Goal: Transaction & Acquisition: Purchase product/service

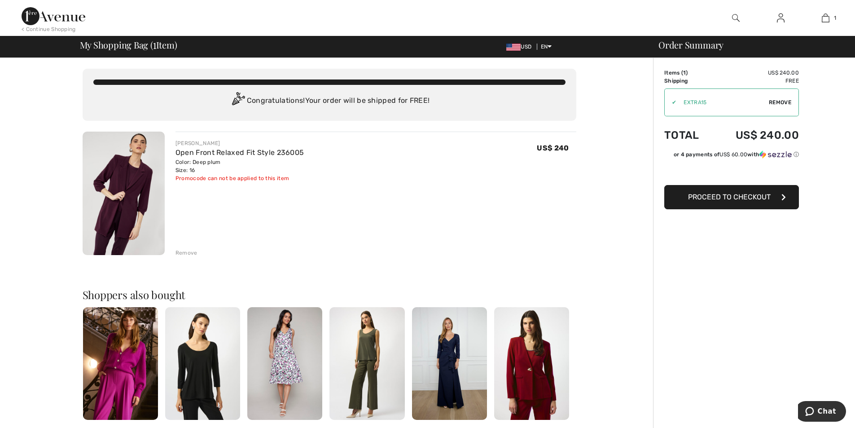
click at [732, 14] on div at bounding box center [735, 18] width 45 height 36
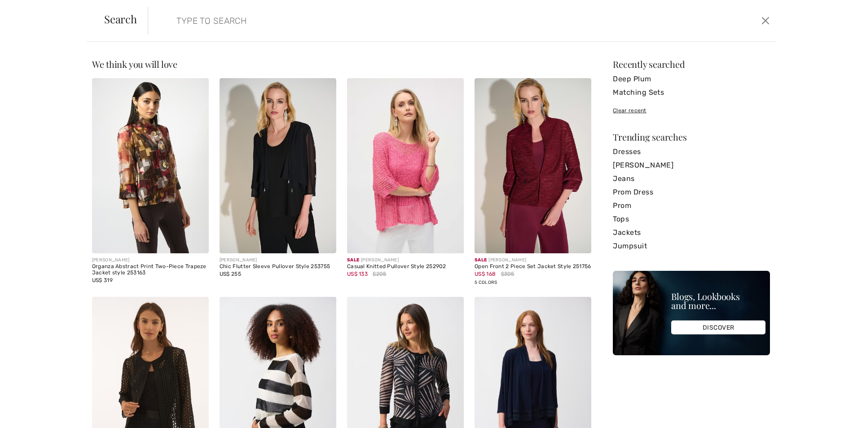
click at [563, 167] on img at bounding box center [532, 165] width 117 height 175
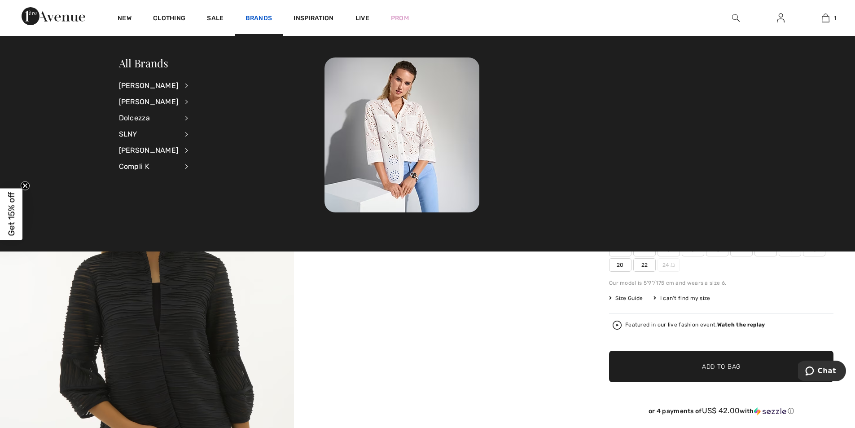
click at [263, 18] on link "Brands" at bounding box center [259, 18] width 27 height 9
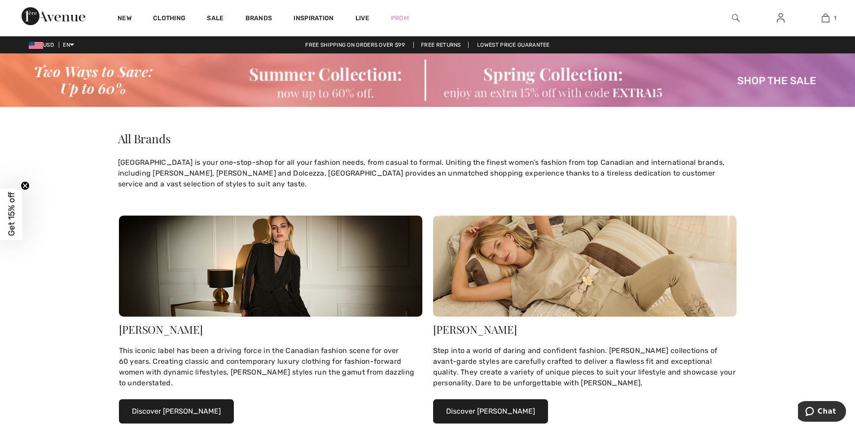
click at [492, 410] on button "Discover Frank Lyman" at bounding box center [490, 411] width 115 height 24
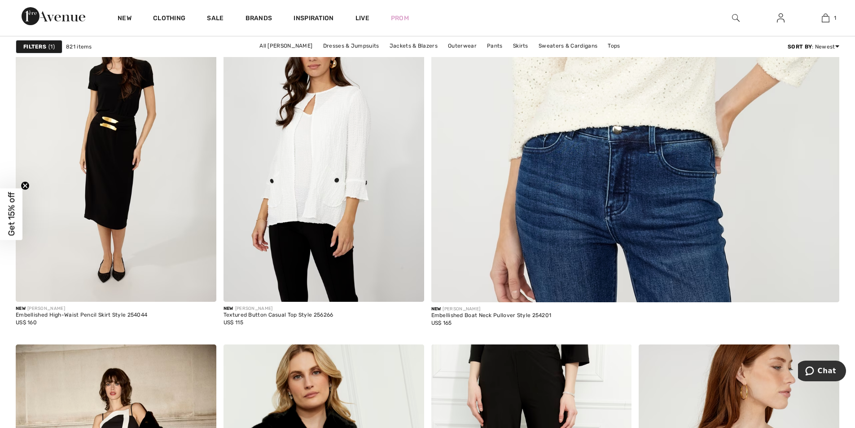
scroll to position [781, 0]
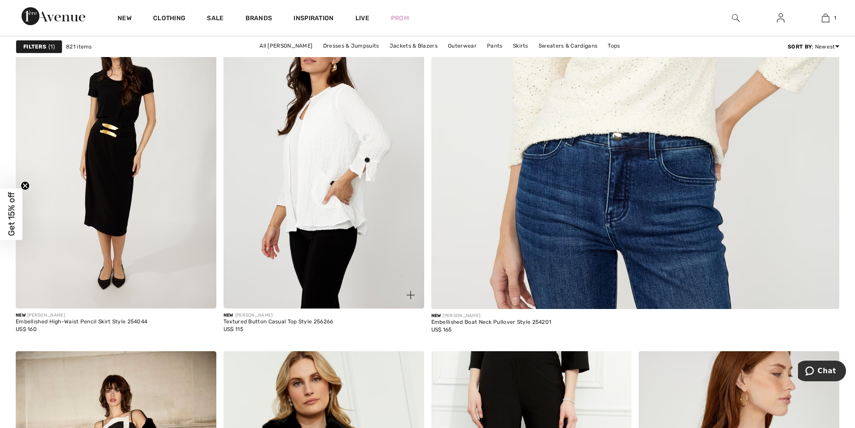
click at [295, 123] on img at bounding box center [324, 158] width 201 height 301
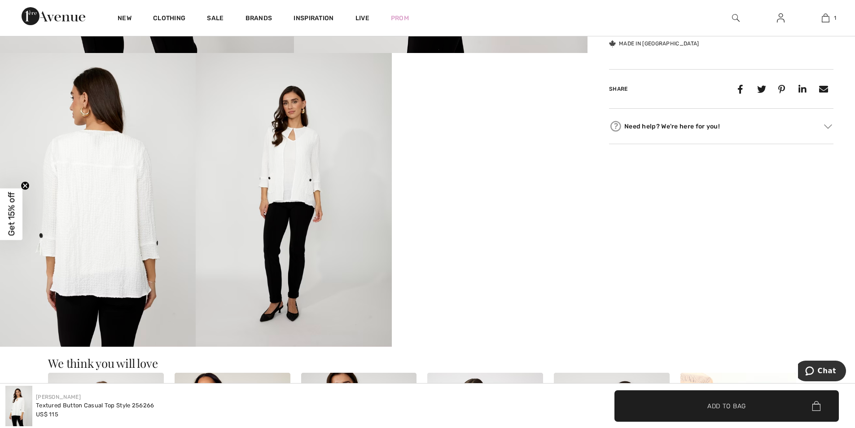
scroll to position [496, 0]
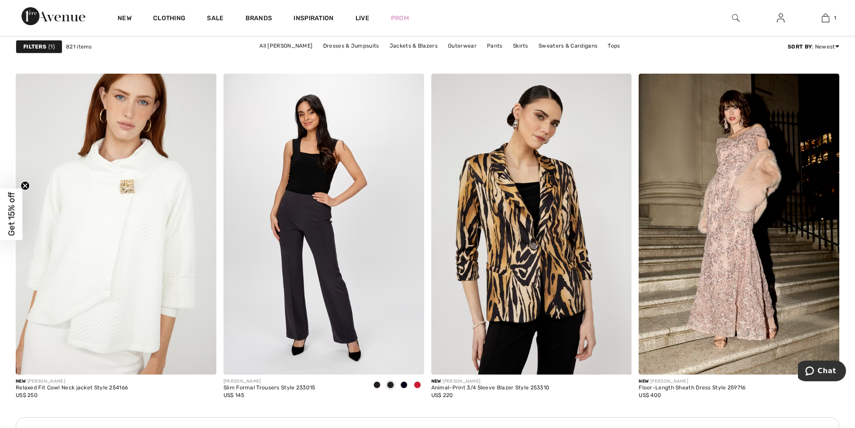
scroll to position [1435, 0]
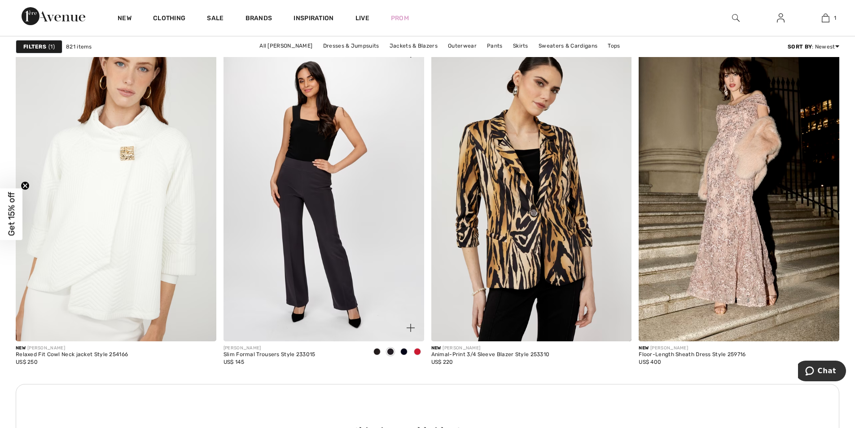
click at [390, 350] on span at bounding box center [390, 351] width 7 height 7
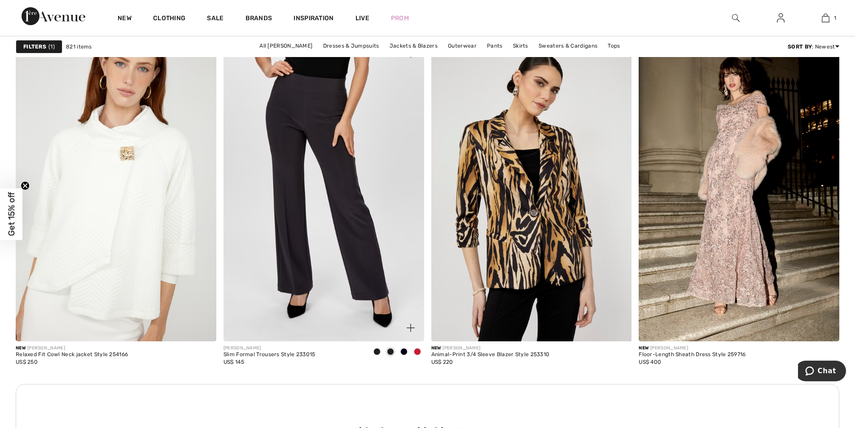
click at [338, 299] on img at bounding box center [324, 190] width 201 height 301
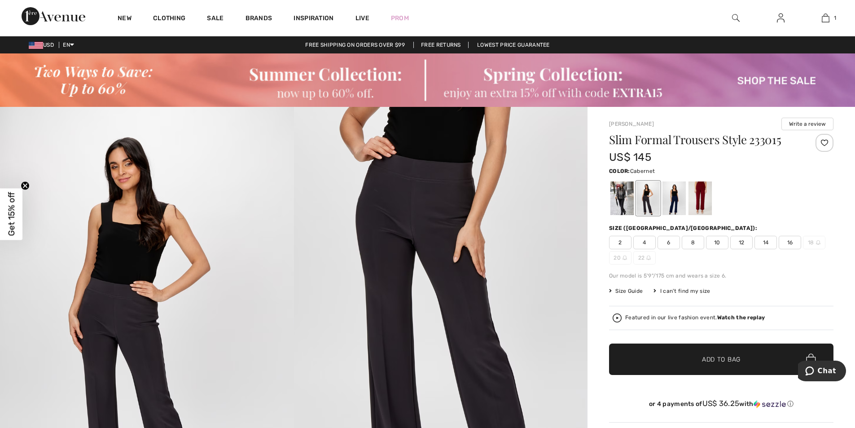
click at [703, 199] on div at bounding box center [700, 198] width 23 height 34
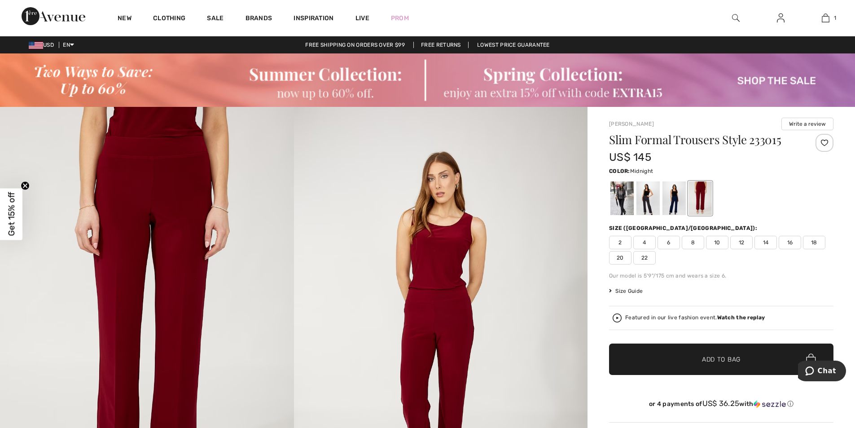
click at [672, 198] on div at bounding box center [674, 198] width 23 height 34
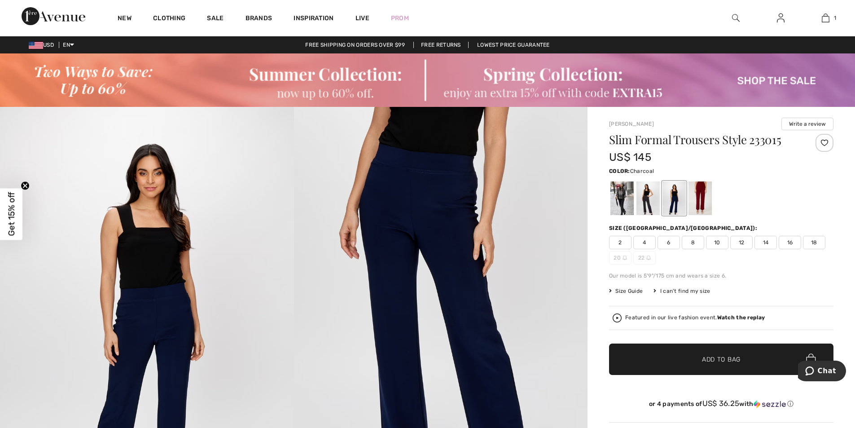
click at [646, 194] on div at bounding box center [648, 198] width 23 height 34
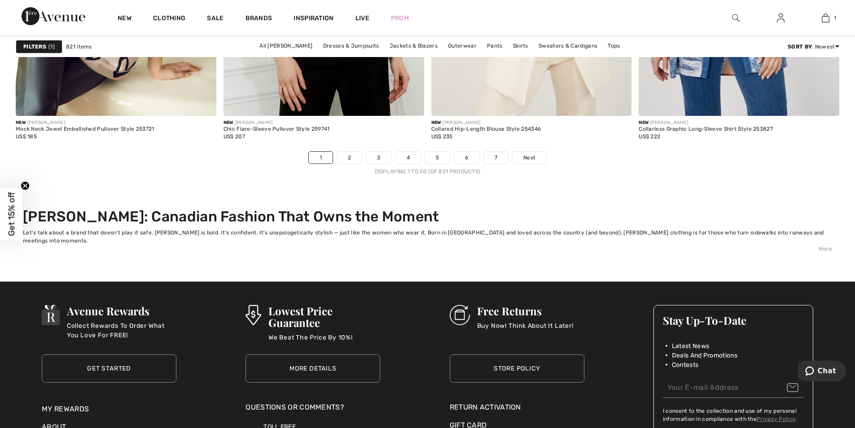
scroll to position [5514, 0]
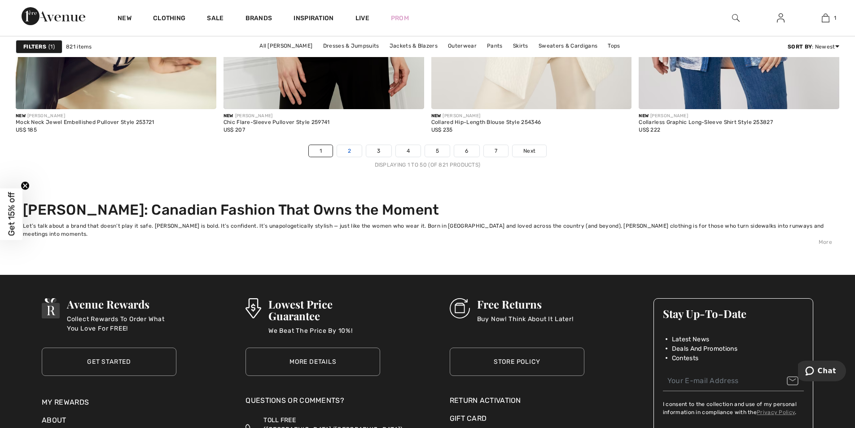
click at [354, 151] on link "2" at bounding box center [349, 151] width 25 height 12
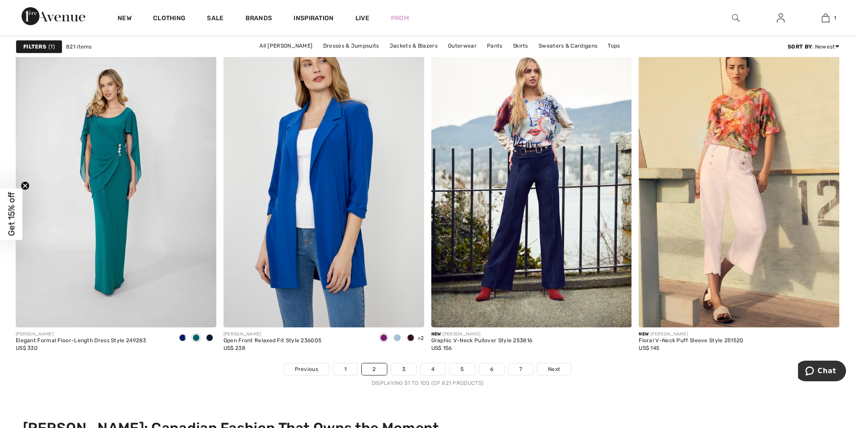
scroll to position [5310, 0]
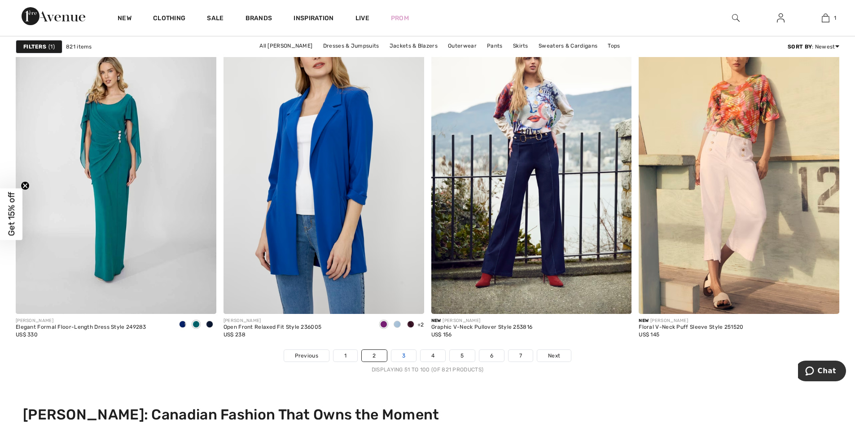
click at [404, 355] on link "3" at bounding box center [403, 356] width 25 height 12
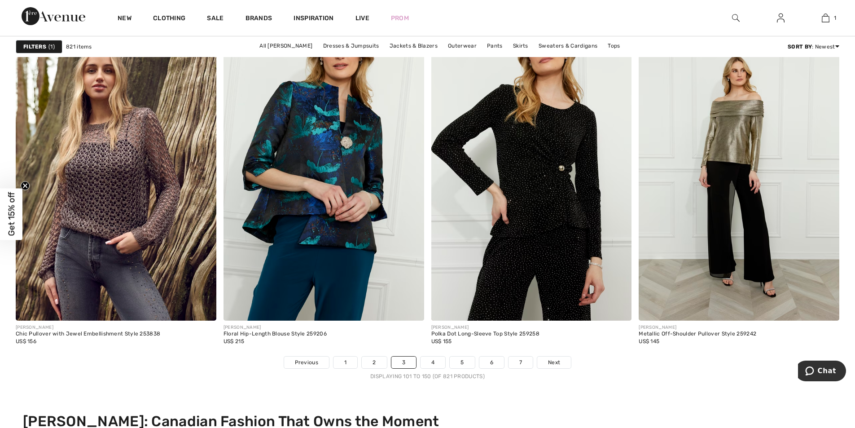
scroll to position [5316, 0]
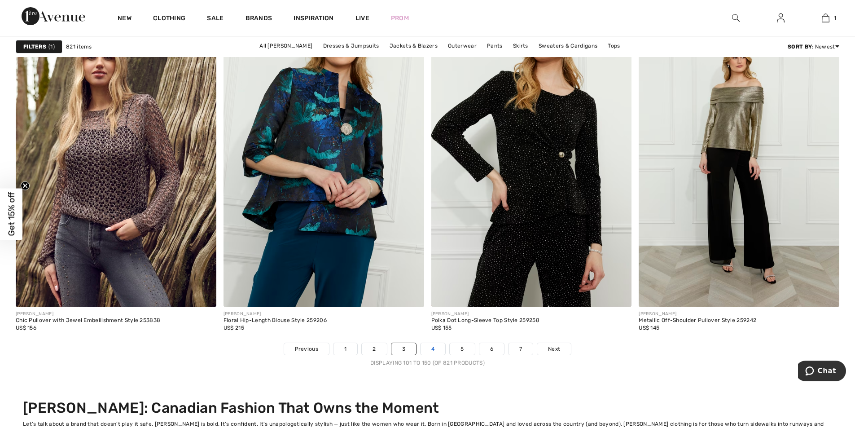
click at [433, 347] on link "4" at bounding box center [433, 349] width 25 height 12
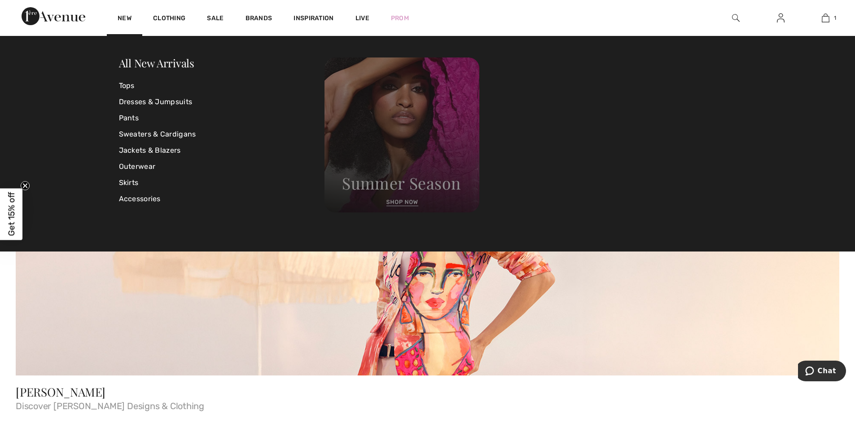
click at [415, 179] on img at bounding box center [402, 134] width 155 height 155
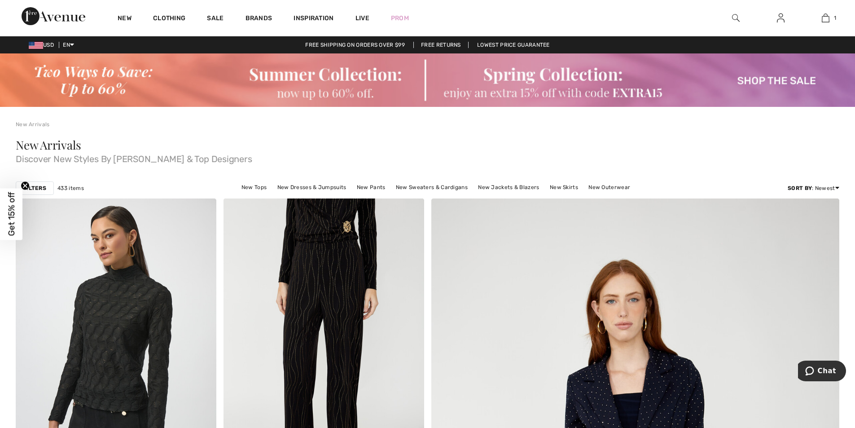
click at [340, 74] on img at bounding box center [427, 79] width 855 height 53
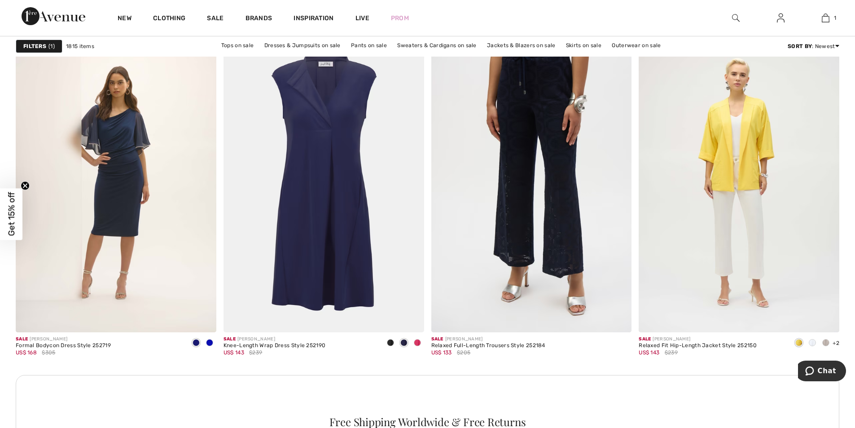
scroll to position [3968, 0]
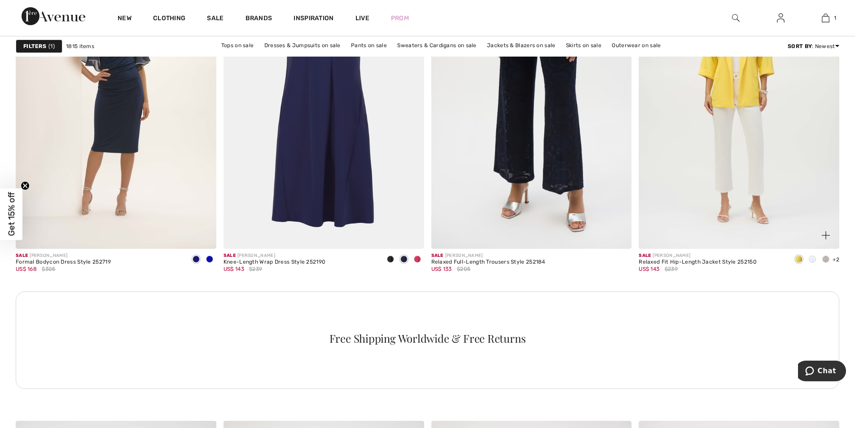
click at [811, 262] on span at bounding box center [812, 258] width 7 height 7
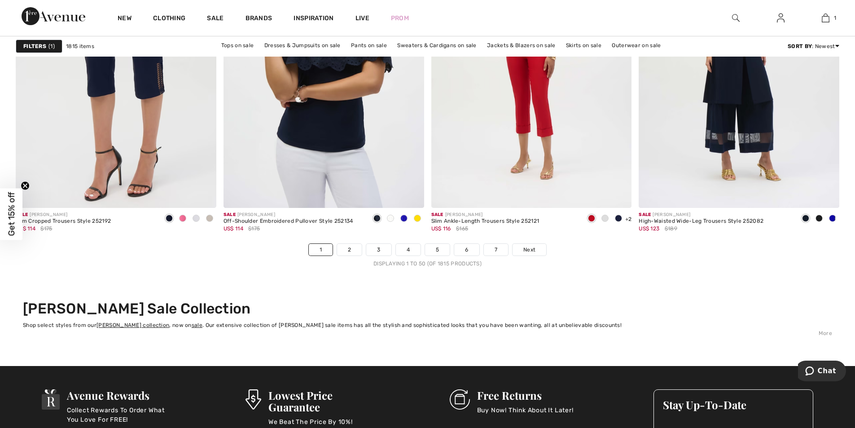
scroll to position [5220, 0]
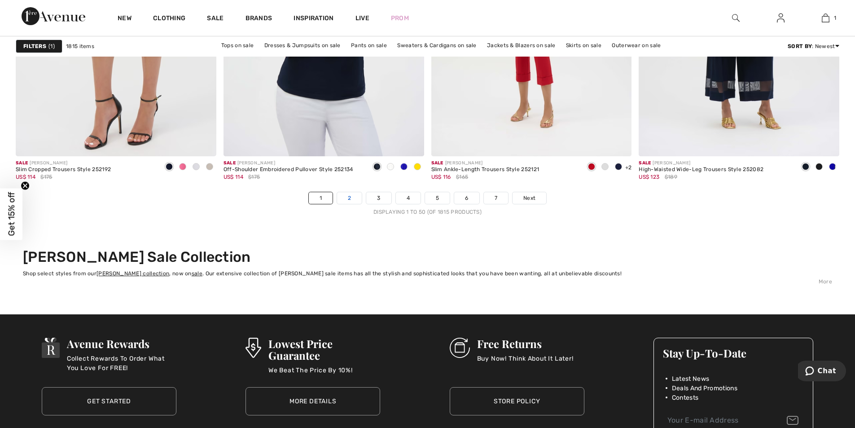
drag, startPoint x: 839, startPoint y: 400, endPoint x: 352, endPoint y: 198, distance: 527.9
click at [352, 198] on link "2" at bounding box center [349, 198] width 25 height 12
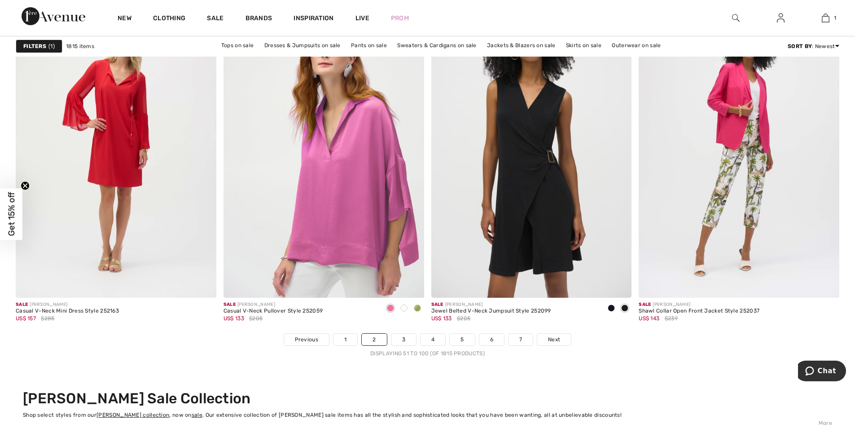
scroll to position [5182, 0]
